Goal: Task Accomplishment & Management: Use online tool/utility

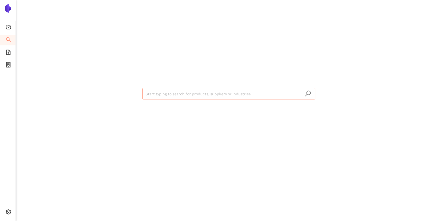
click at [184, 97] on input "search" at bounding box center [228, 94] width 167 height 12
click at [7, 53] on icon "file-add" at bounding box center [8, 52] width 5 height 5
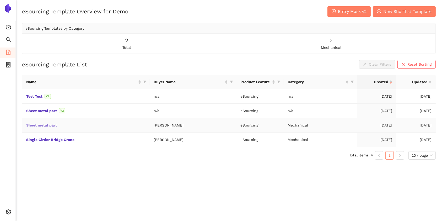
click at [0, 0] on link "Sheet metal part" at bounding box center [0, 0] width 0 height 0
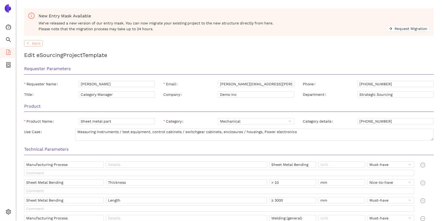
click at [36, 44] on span "Back" at bounding box center [36, 43] width 9 height 6
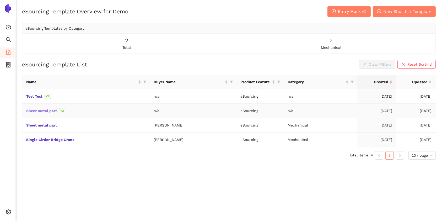
click at [0, 0] on link "Sheet metal part" at bounding box center [0, 0] width 0 height 0
click at [8, 68] on span "container" at bounding box center [8, 65] width 5 height 10
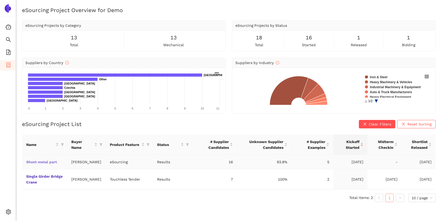
click at [0, 0] on link "Sheet metal part" at bounding box center [0, 0] width 0 height 0
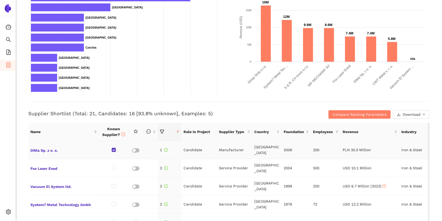
scroll to position [150, 0]
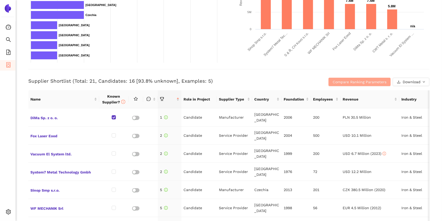
click at [333, 80] on span "Compare Ranking Parameters" at bounding box center [360, 82] width 54 height 6
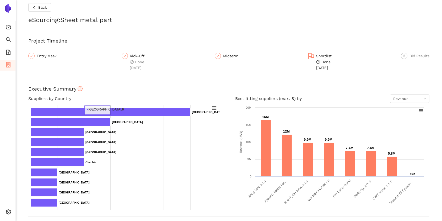
scroll to position [2, 0]
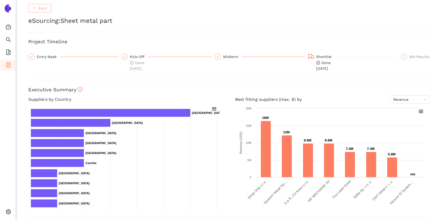
click at [43, 7] on span "Back" at bounding box center [42, 8] width 9 height 6
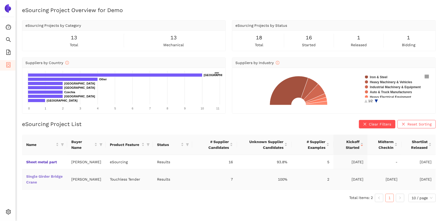
click at [0, 0] on link "Single Girder Bridge Crane" at bounding box center [0, 0] width 0 height 0
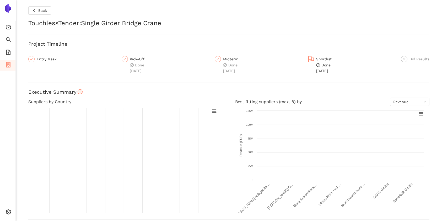
checkbox input "true"
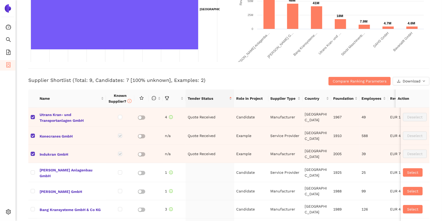
scroll to position [194, 0]
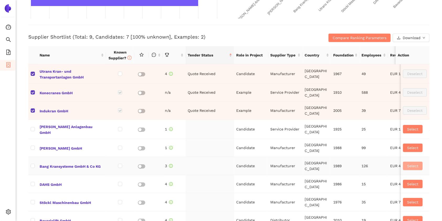
drag, startPoint x: 399, startPoint y: 162, endPoint x: 399, endPoint y: 165, distance: 3.1
click at [407, 163] on span "Select" at bounding box center [412, 166] width 11 height 6
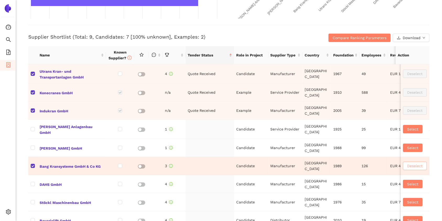
checkbox input "true"
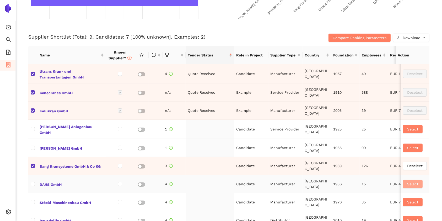
drag, startPoint x: 401, startPoint y: 179, endPoint x: 420, endPoint y: 180, distance: 19.7
click at [407, 181] on span "Select" at bounding box center [412, 184] width 11 height 6
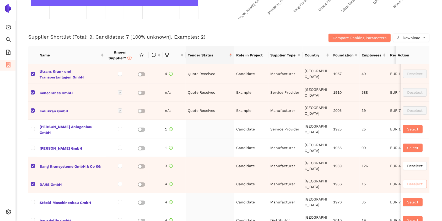
checkbox input "true"
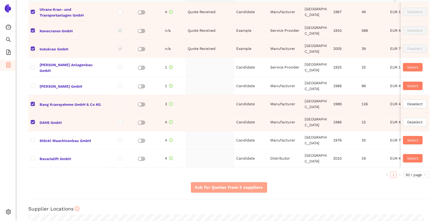
click at [234, 190] on span "Ask for Quotes from 2 suppliers" at bounding box center [229, 187] width 68 height 7
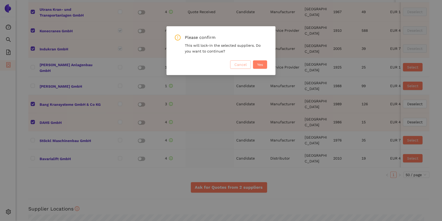
click at [241, 66] on span "Cancel" at bounding box center [240, 65] width 12 height 6
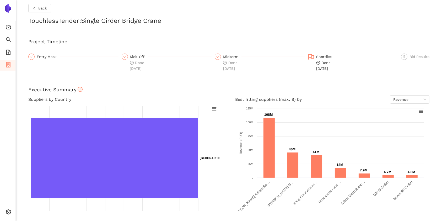
scroll to position [0, 0]
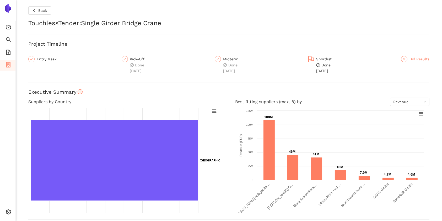
click at [410, 56] on div "Bid Results" at bounding box center [419, 59] width 20 height 6
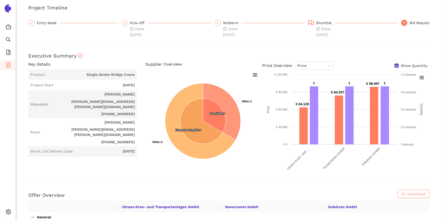
scroll to position [8, 0]
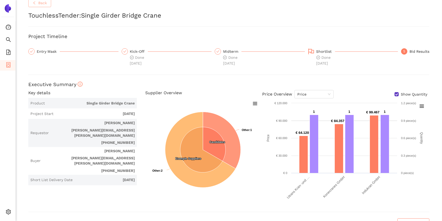
click at [46, 2] on span "Back" at bounding box center [42, 3] width 9 height 6
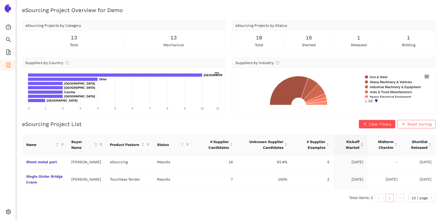
click at [0, 119] on ul "Consolidation Search eSourcing Templates eSourcing Projects Settings" at bounding box center [8, 120] width 16 height 199
click at [7, 110] on ul "Consolidation Search eSourcing Templates eSourcing Projects Settings" at bounding box center [8, 120] width 16 height 199
click at [4, 110] on ul "Consolidation Search eSourcing Templates eSourcing Projects Settings" at bounding box center [8, 120] width 16 height 199
